Goal: Task Accomplishment & Management: Use online tool/utility

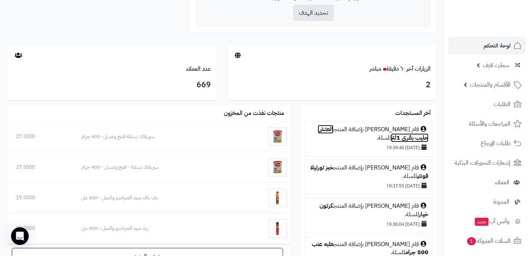
click at [400, 136] on link "العتش حليب بقري 1لتر" at bounding box center [372, 133] width 111 height 17
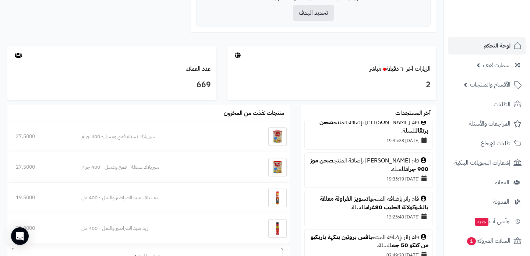
scroll to position [237, 0]
click at [423, 159] on icon at bounding box center [423, 160] width 6 height 6
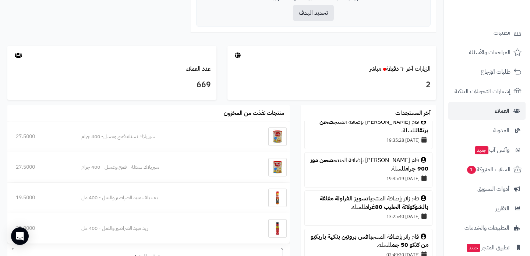
scroll to position [75, 0]
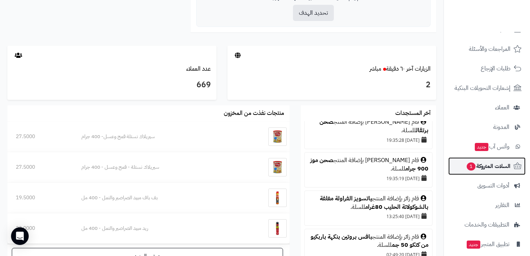
click at [497, 170] on span "السلات المتروكة 1" at bounding box center [488, 166] width 45 height 10
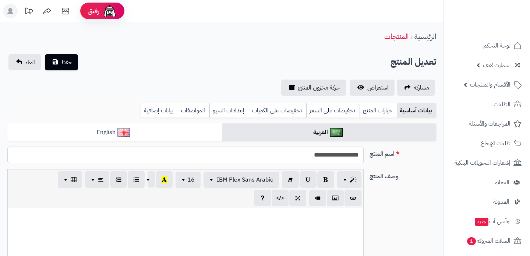
scroll to position [659, 0]
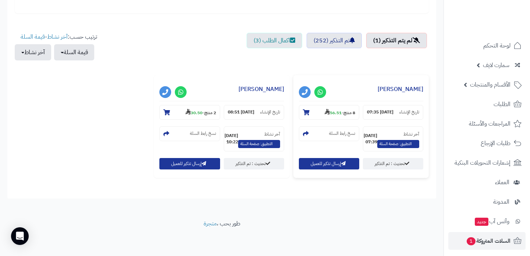
scroll to position [245, 0]
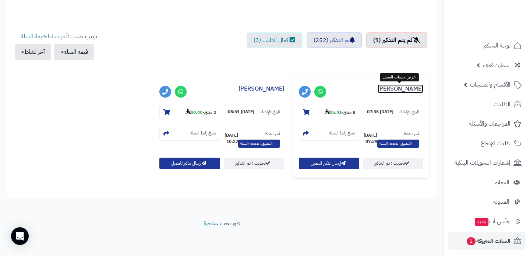
click at [404, 86] on link "[PERSON_NAME]" at bounding box center [400, 88] width 46 height 9
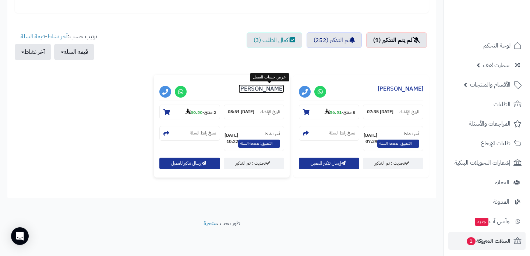
click at [271, 88] on link "[PERSON_NAME]" at bounding box center [261, 88] width 46 height 9
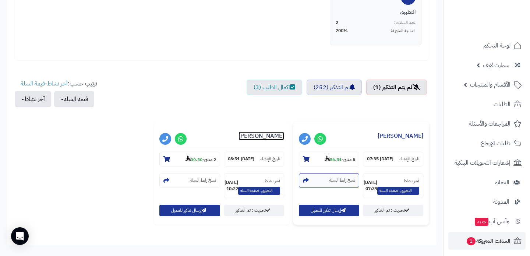
scroll to position [177, 0]
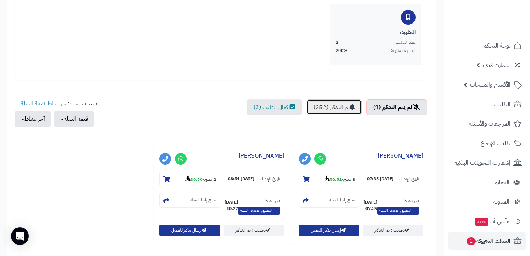
click at [336, 108] on link "تم التذكير (252)" at bounding box center [333, 106] width 55 height 15
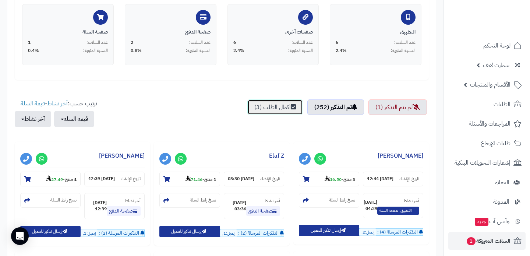
click at [281, 110] on link "اكمال الطلب (3)" at bounding box center [275, 106] width 56 height 15
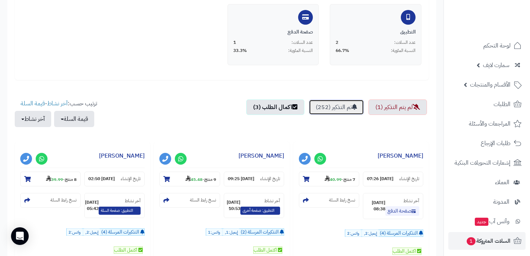
click at [313, 106] on link "تم التذكير (252)" at bounding box center [336, 106] width 55 height 15
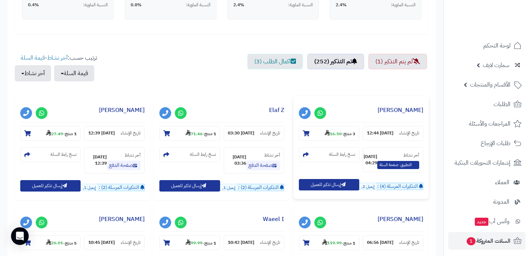
scroll to position [261, 0]
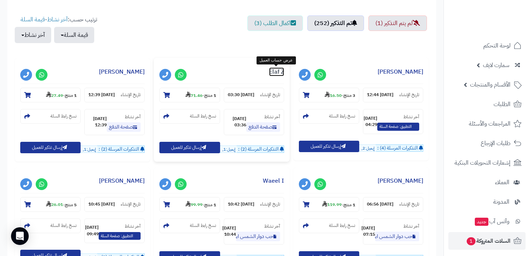
click at [272, 71] on link "Elaf Z" at bounding box center [276, 71] width 15 height 9
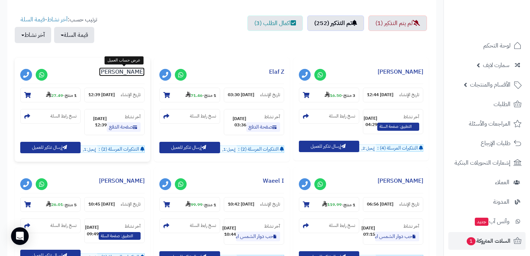
click at [137, 71] on link "Shouq Hamdan" at bounding box center [122, 71] width 46 height 9
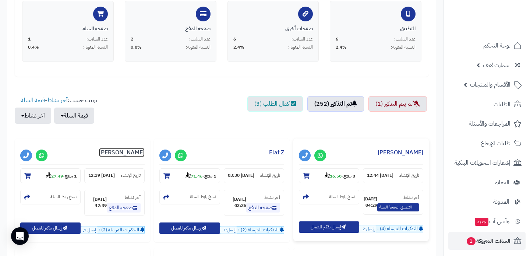
scroll to position [0, 0]
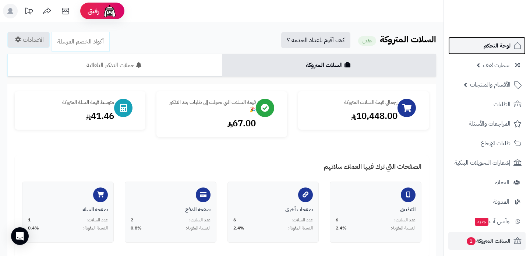
click at [490, 44] on span "لوحة التحكم" at bounding box center [496, 45] width 27 height 10
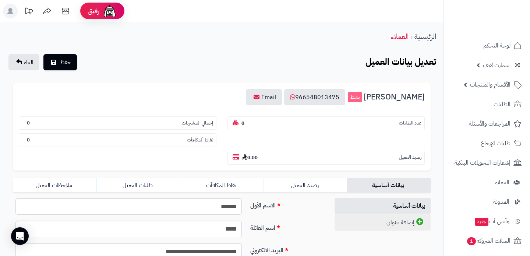
click at [370, 221] on link "إضافة عنوان" at bounding box center [382, 222] width 96 height 16
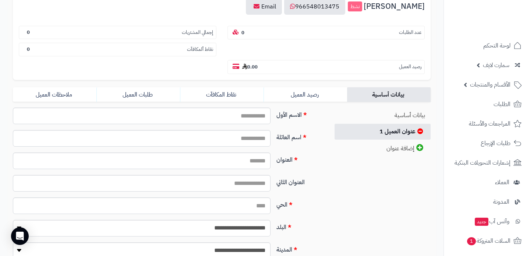
scroll to position [42, 0]
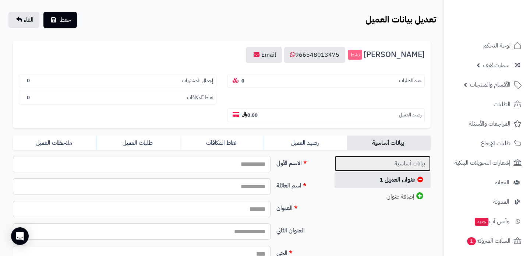
click at [391, 166] on link "بيانات أساسية" at bounding box center [382, 164] width 96 height 16
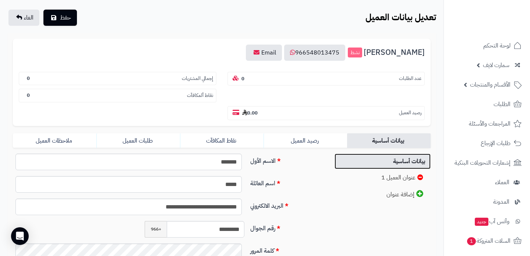
scroll to position [0, 0]
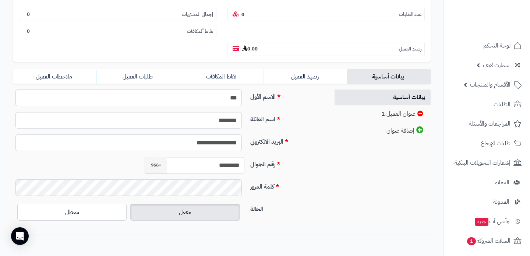
scroll to position [120, 0]
click at [380, 116] on link "عنوان العميل 1" at bounding box center [382, 114] width 96 height 16
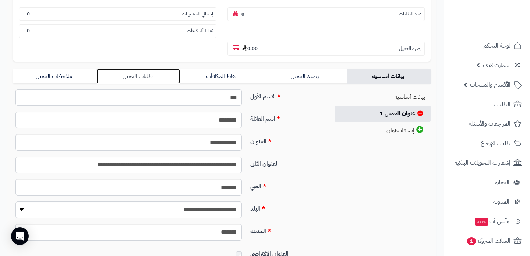
click at [131, 71] on link "طلبات العميل" at bounding box center [138, 76] width 84 height 15
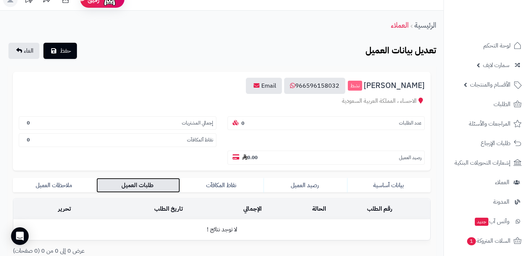
scroll to position [0, 0]
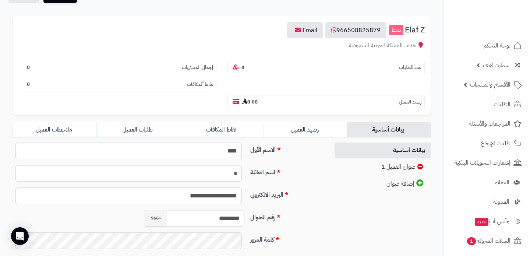
scroll to position [75, 0]
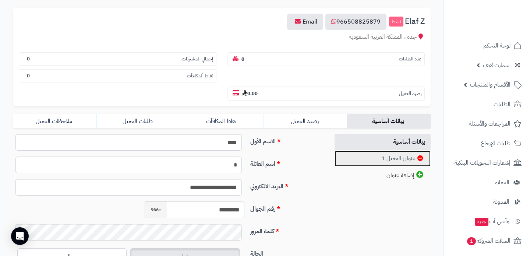
click at [380, 159] on link "عنوان العميل 1" at bounding box center [382, 158] width 96 height 16
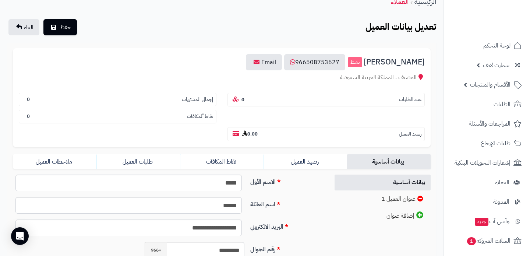
scroll to position [55, 0]
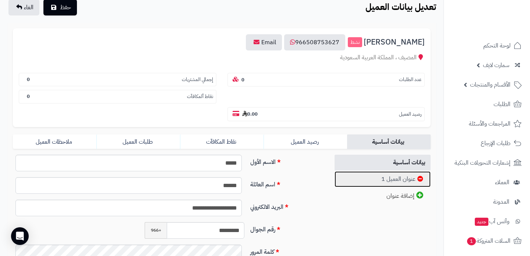
click at [369, 176] on link "عنوان العميل 1" at bounding box center [382, 179] width 96 height 16
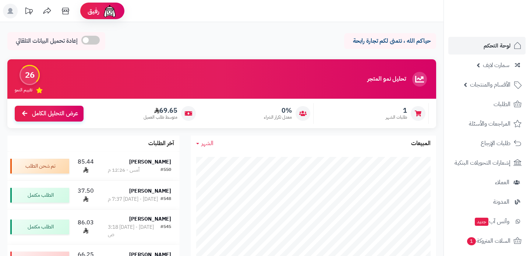
click at [476, 87] on span "الأقسام والمنتجات" at bounding box center [490, 84] width 40 height 10
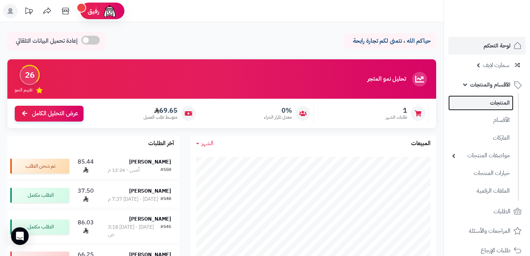
click at [469, 100] on link "المنتجات" at bounding box center [480, 102] width 65 height 15
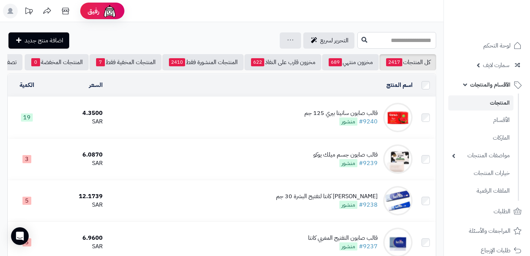
click at [378, 38] on input "text" at bounding box center [396, 40] width 79 height 17
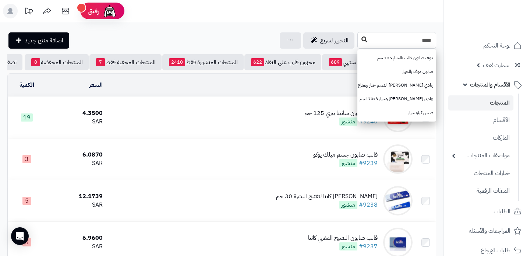
type input "****"
click at [361, 39] on icon at bounding box center [364, 39] width 6 height 6
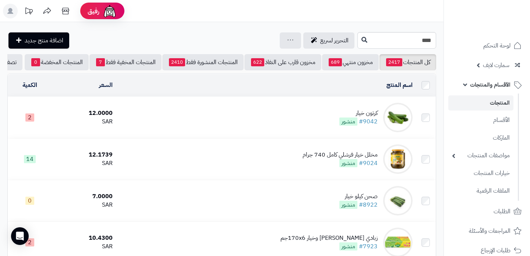
click at [355, 113] on div "كرتون خيار" at bounding box center [358, 113] width 38 height 8
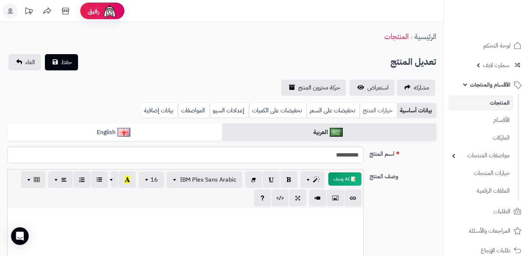
click at [390, 107] on link "خيارات المنتج" at bounding box center [377, 110] width 37 height 15
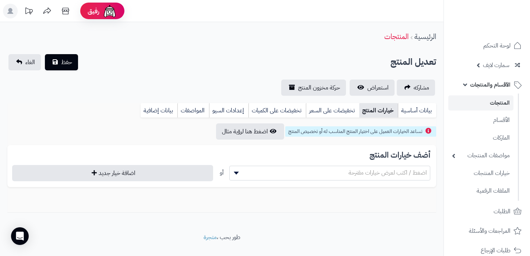
click at [238, 174] on span at bounding box center [235, 173] width 11 height 14
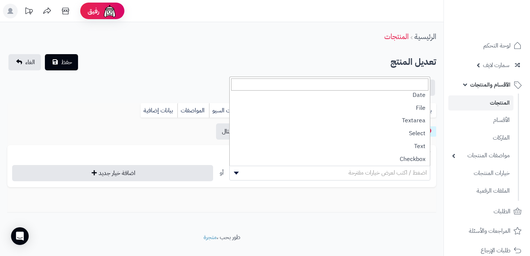
scroll to position [68, 0]
click at [245, 192] on div "تساعد الخيارات العميل على اختيار المنتج المناسب له أو تخصيص المنتج اضغط هنا لرؤ…" at bounding box center [221, 167] width 429 height 89
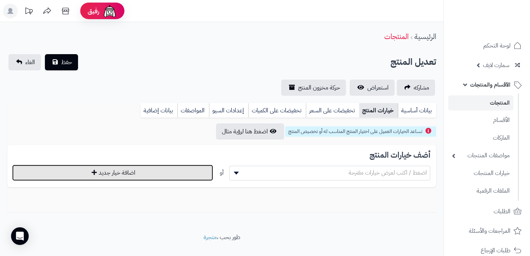
click at [188, 177] on button "اضافة خيار جديد" at bounding box center [112, 172] width 201 height 16
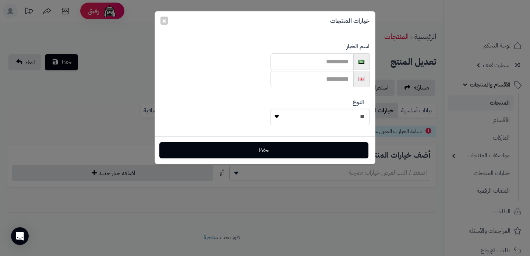
click at [302, 64] on input "text" at bounding box center [311, 61] width 83 height 17
type input "*"
type input "*******"
click at [275, 116] on select "**********" at bounding box center [319, 117] width 99 height 17
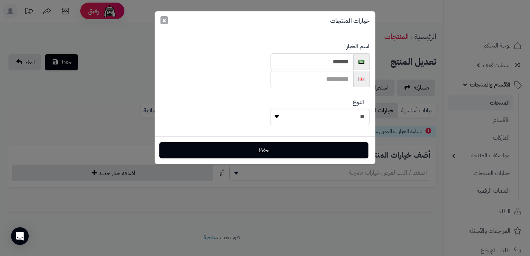
click at [164, 22] on button "×" at bounding box center [163, 20] width 7 height 8
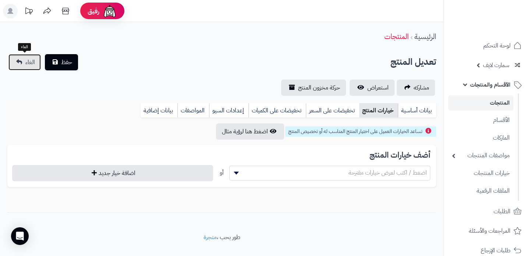
click at [35, 63] on span "الغاء" at bounding box center [30, 62] width 10 height 9
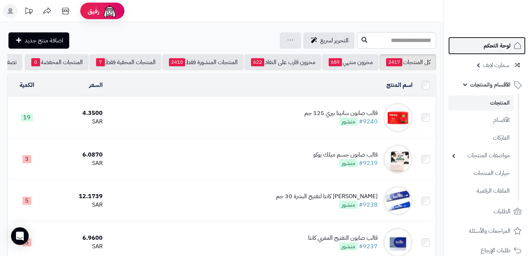
click at [501, 48] on span "لوحة التحكم" at bounding box center [496, 45] width 27 height 10
